Goal: Information Seeking & Learning: Understand process/instructions

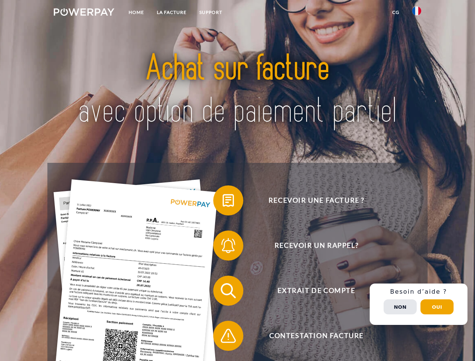
click at [84, 13] on img at bounding box center [84, 12] width 61 height 8
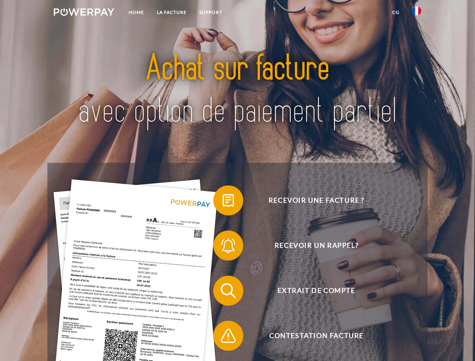
click at [416, 13] on img at bounding box center [416, 10] width 9 height 9
click at [395, 12] on link "CG" at bounding box center [396, 13] width 20 height 14
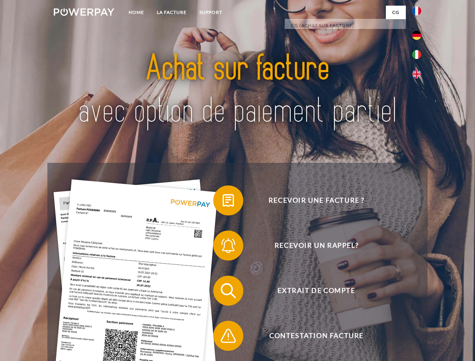
click at [222, 202] on span at bounding box center [217, 201] width 38 height 38
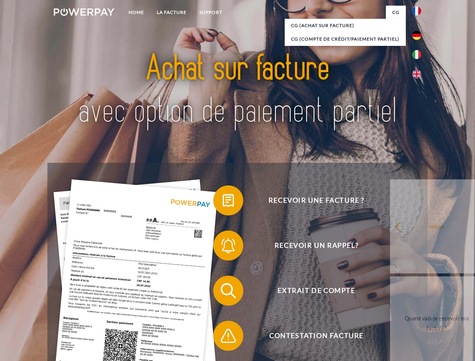
click at [222, 247] on span at bounding box center [217, 246] width 38 height 38
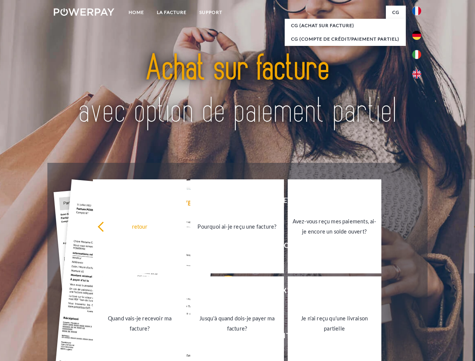
click at [222, 292] on link "Jusqu'à quand dois-je payer ma facture?" at bounding box center [237, 323] width 94 height 94
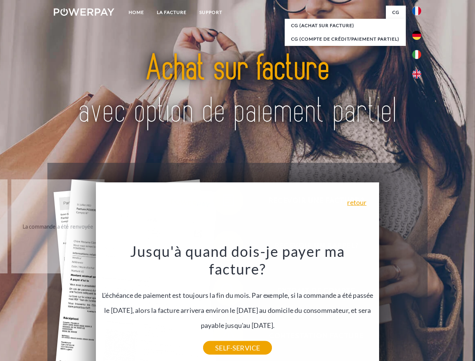
click at [222, 337] on div "Jusqu'à quand dois-je payer ma facture? L'échéance de paiement est toujours la …" at bounding box center [237, 295] width 274 height 106
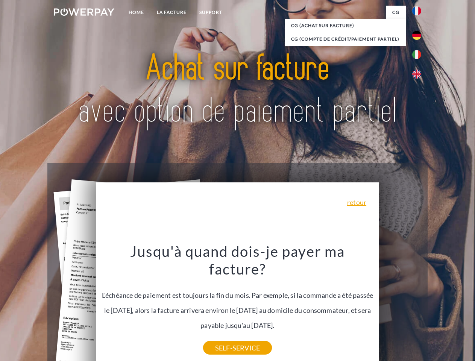
click at [418, 304] on div "Recevoir une facture ? Recevoir un rappel? Extrait de compte retour" at bounding box center [237, 313] width 380 height 301
click at [400, 306] on span "Extrait de compte" at bounding box center [316, 290] width 184 height 30
click at [437, 307] on header "Home LA FACTURE Support" at bounding box center [237, 259] width 475 height 519
